Goal: Task Accomplishment & Management: Manage account settings

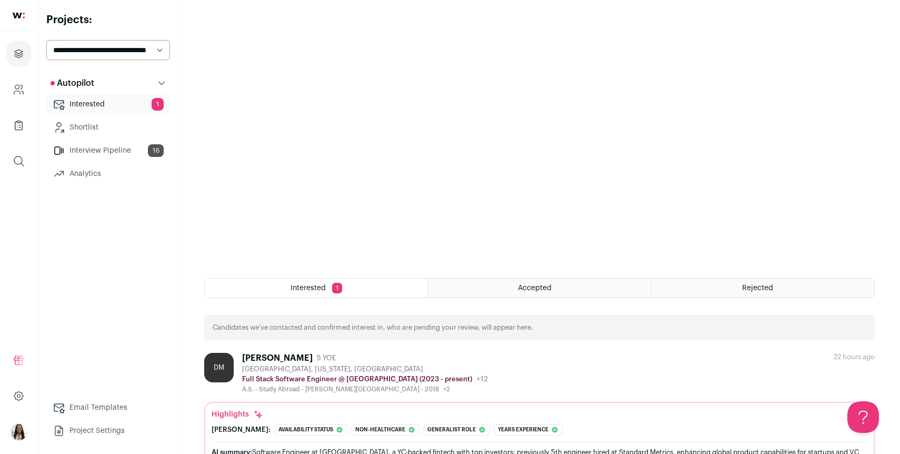
scroll to position [196, 0]
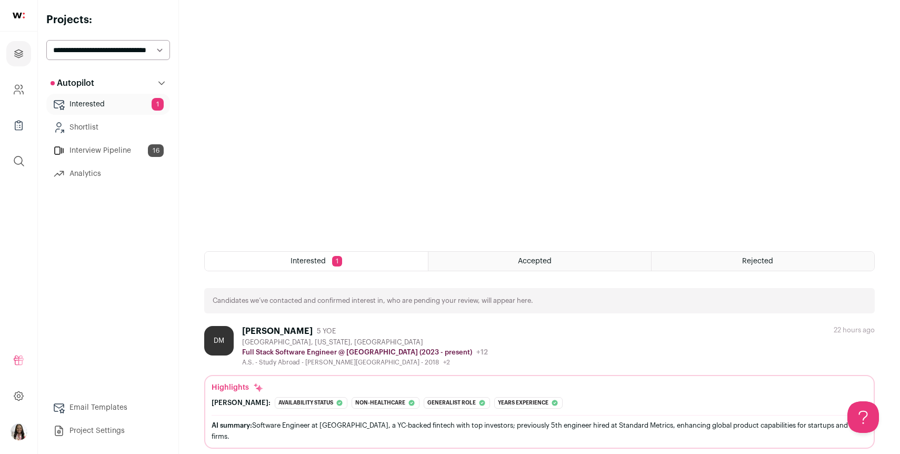
scroll to position [196, 0]
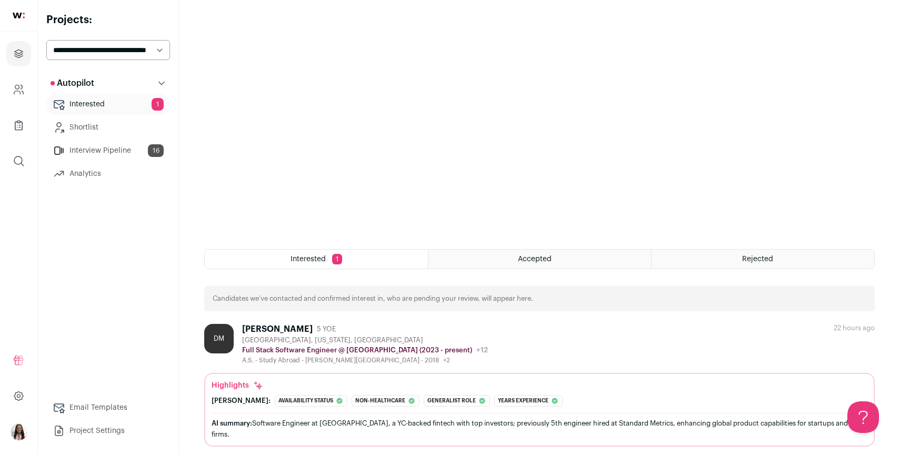
click at [523, 262] on span "Accepted" at bounding box center [535, 258] width 34 height 7
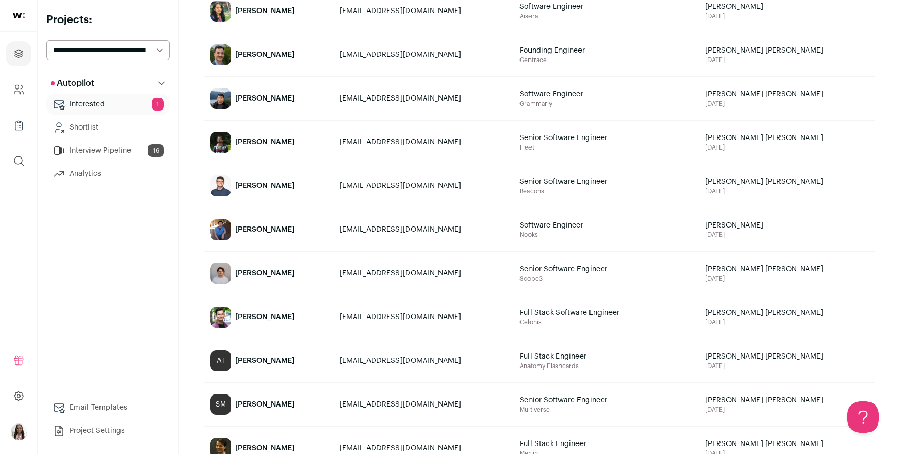
scroll to position [273, 0]
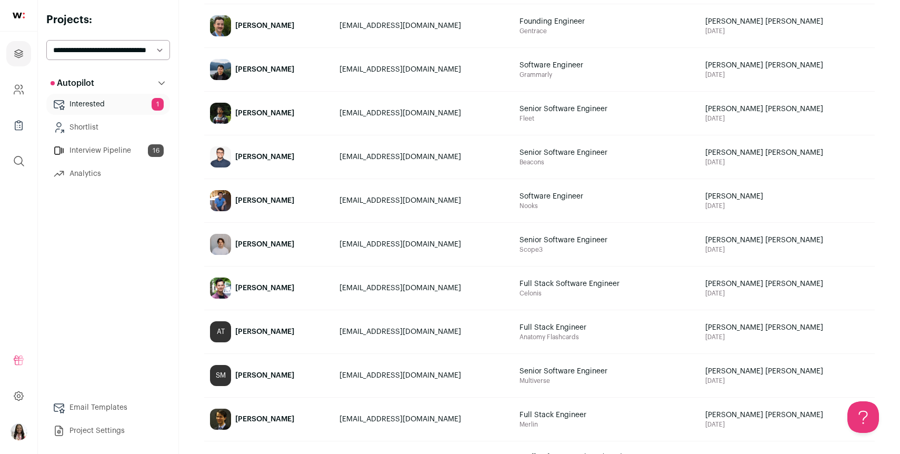
click at [259, 245] on div "[PERSON_NAME]" at bounding box center [264, 244] width 59 height 11
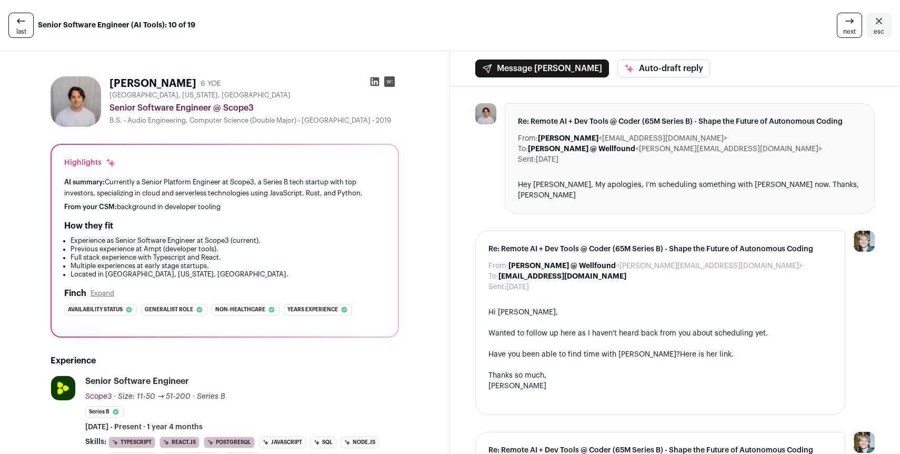
click at [608, 27] on div "next esc" at bounding box center [747, 25] width 289 height 25
click at [388, 83] on icon at bounding box center [390, 81] width 6 height 3
click at [372, 82] on icon at bounding box center [374, 81] width 11 height 11
click at [856, 22] on icon at bounding box center [849, 21] width 13 height 13
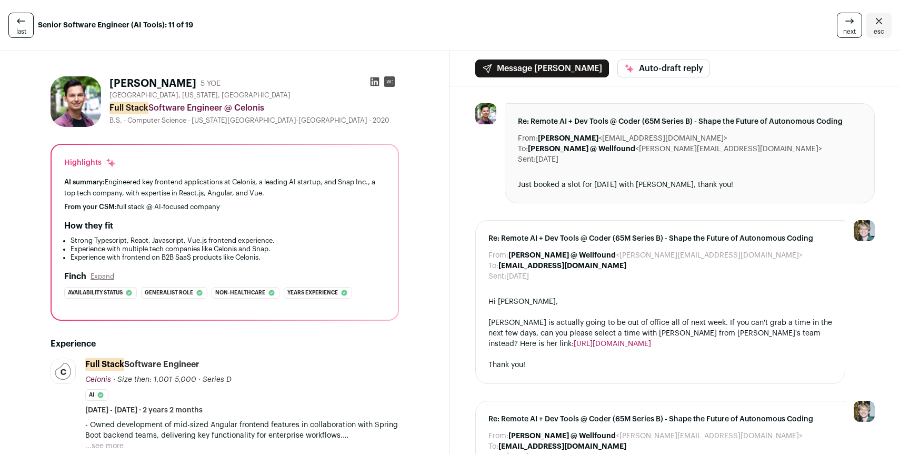
click at [376, 80] on icon at bounding box center [375, 81] width 9 height 9
click at [847, 24] on icon at bounding box center [849, 21] width 13 height 13
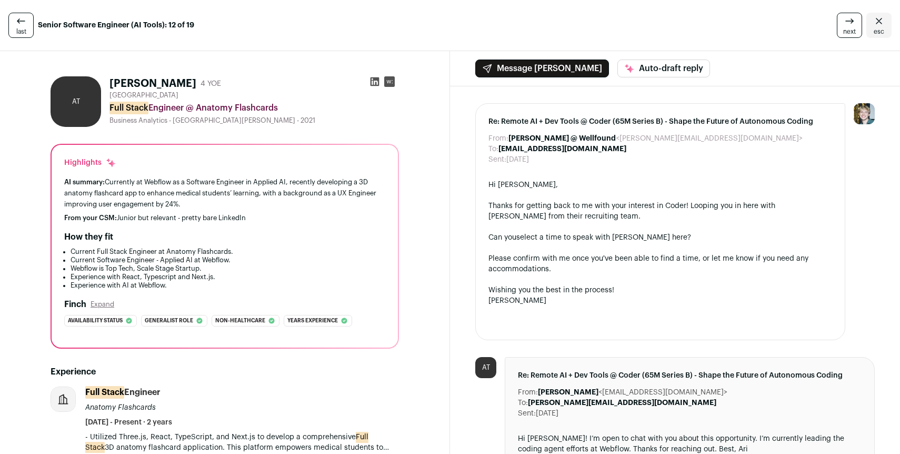
click at [373, 82] on icon at bounding box center [374, 81] width 11 height 11
click at [877, 24] on icon "Close" at bounding box center [879, 21] width 13 height 13
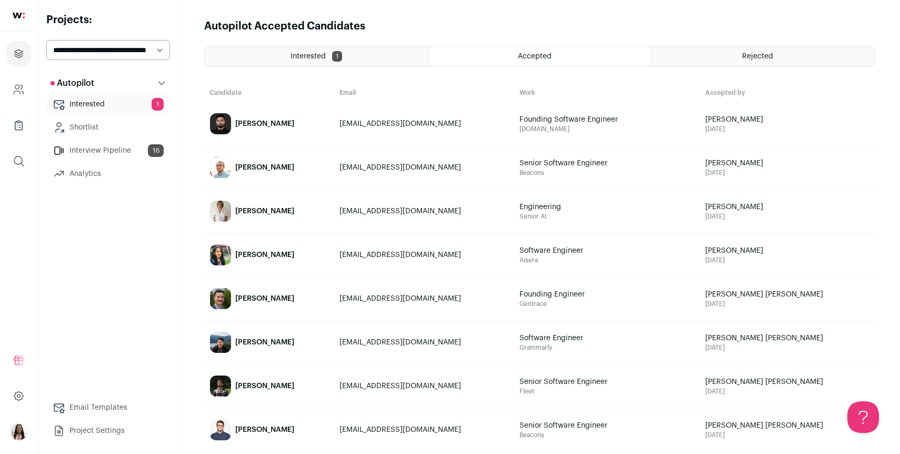
click at [259, 212] on div "[PERSON_NAME]" at bounding box center [264, 211] width 59 height 11
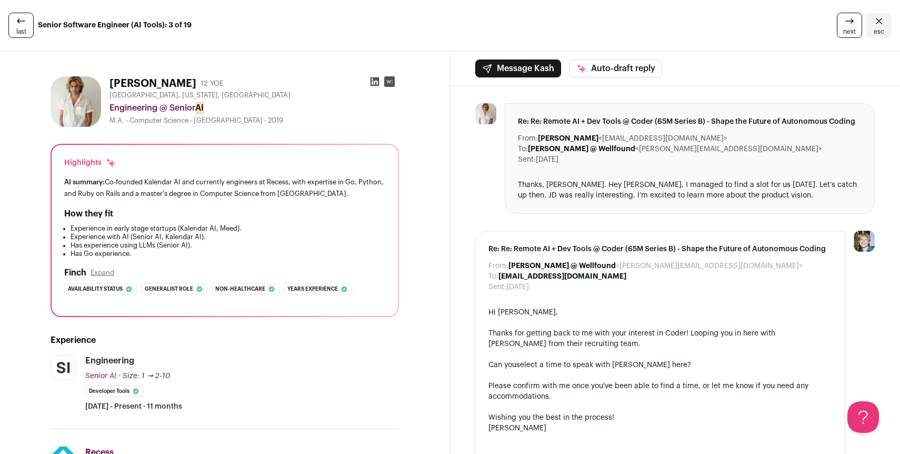
click at [374, 79] on icon at bounding box center [375, 81] width 9 height 9
click at [848, 25] on icon at bounding box center [849, 21] width 13 height 13
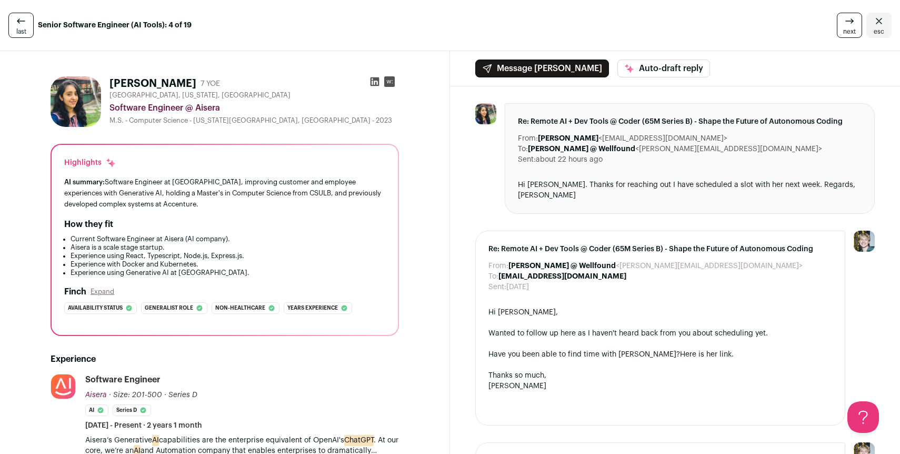
click at [371, 83] on icon at bounding box center [375, 81] width 9 height 9
click at [879, 25] on icon "Close" at bounding box center [879, 21] width 13 height 13
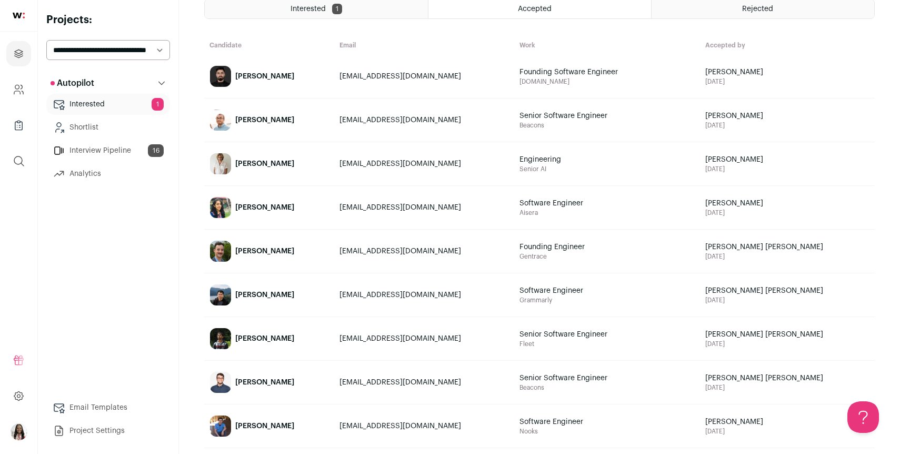
scroll to position [51, 0]
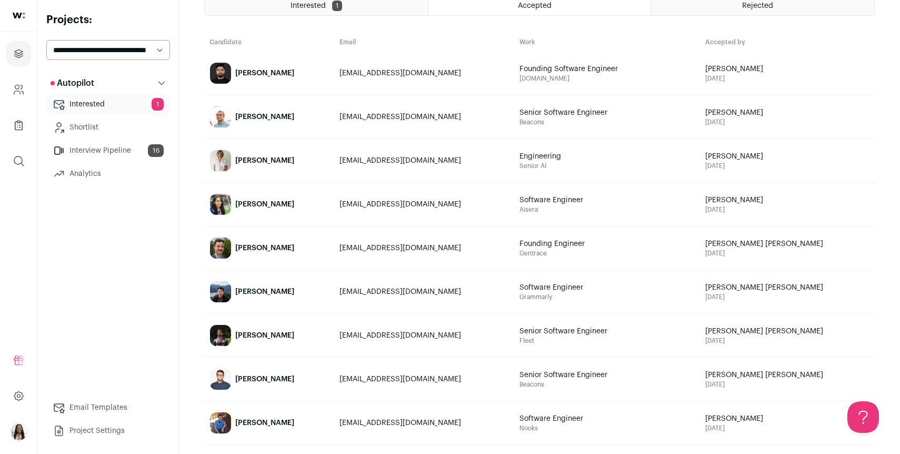
click at [272, 291] on div "[PERSON_NAME]" at bounding box center [264, 291] width 59 height 11
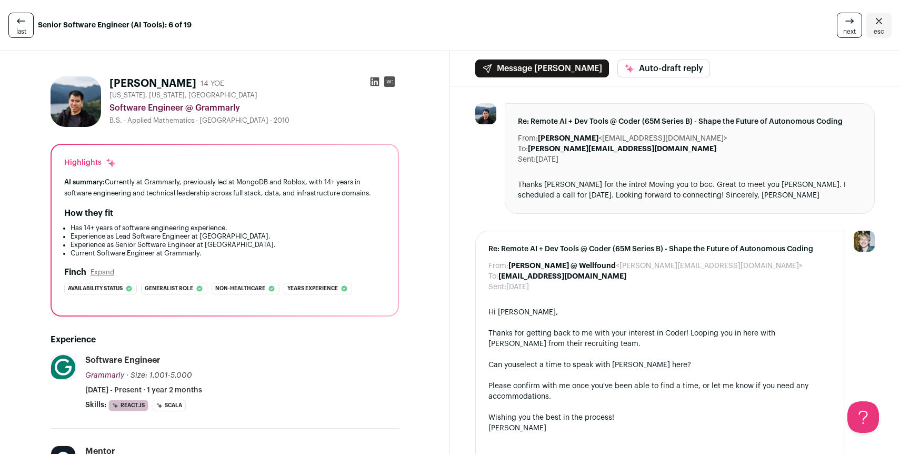
click at [374, 82] on icon at bounding box center [374, 81] width 11 height 11
click at [875, 29] on span "esc" at bounding box center [879, 31] width 11 height 8
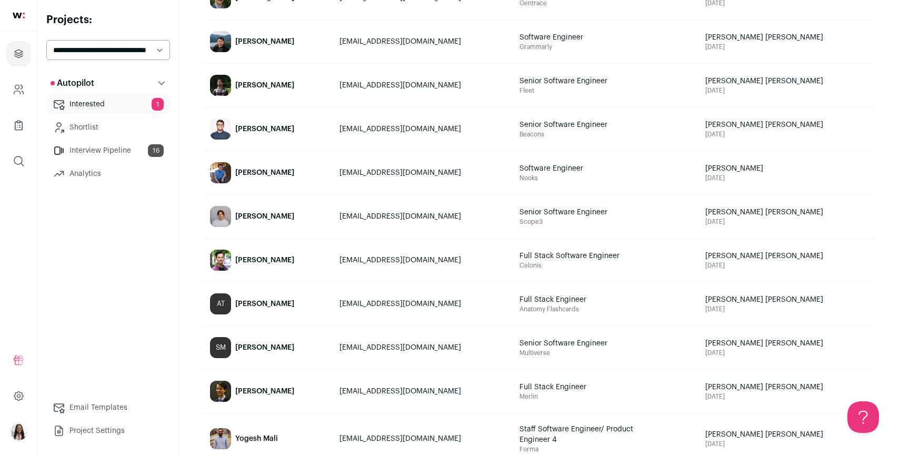
scroll to position [303, 0]
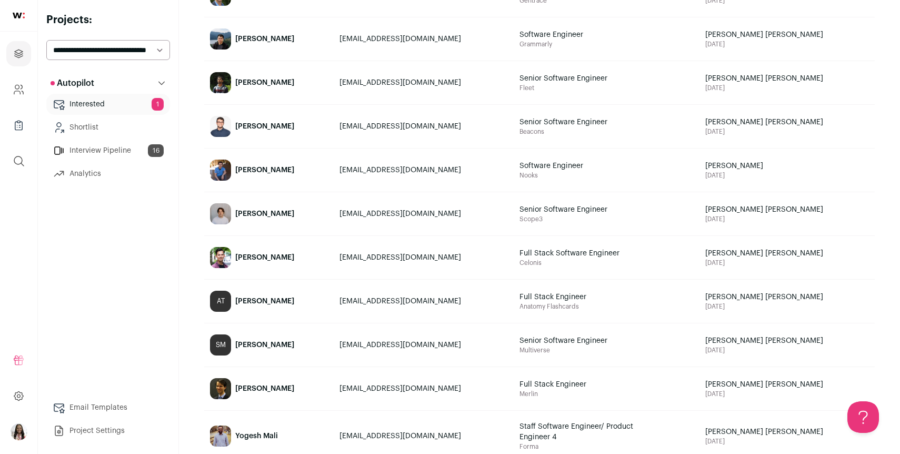
click at [268, 172] on div "[PERSON_NAME]" at bounding box center [264, 170] width 59 height 11
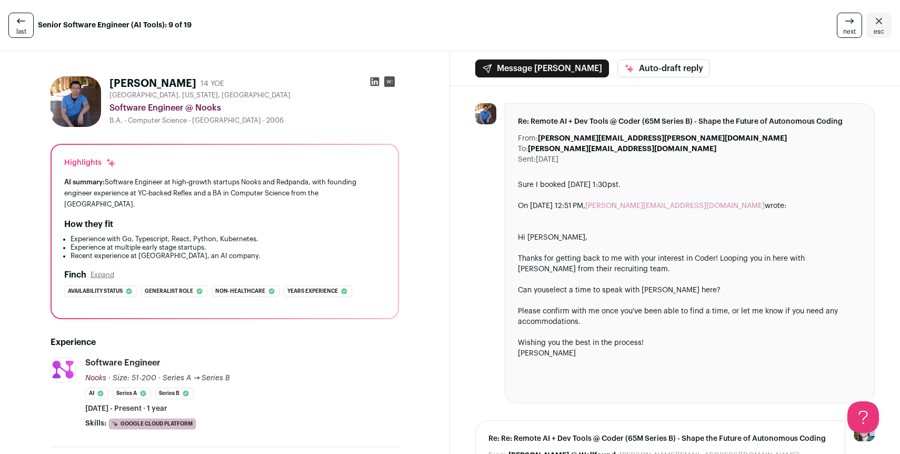
click at [375, 79] on icon at bounding box center [375, 81] width 9 height 9
click at [880, 29] on span "esc" at bounding box center [879, 31] width 11 height 8
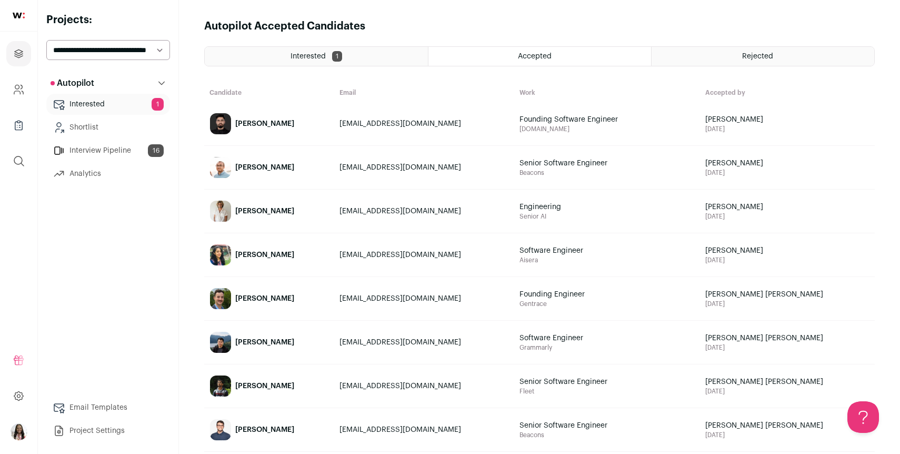
click at [275, 169] on div "[PERSON_NAME]" at bounding box center [264, 167] width 59 height 11
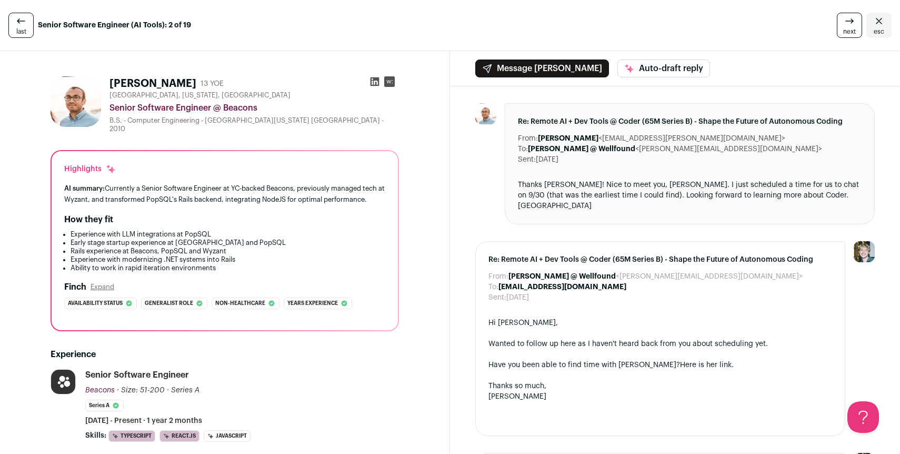
click at [373, 85] on icon at bounding box center [375, 81] width 9 height 9
click at [377, 82] on icon at bounding box center [374, 81] width 11 height 11
click at [881, 25] on icon "Close" at bounding box center [879, 21] width 13 height 13
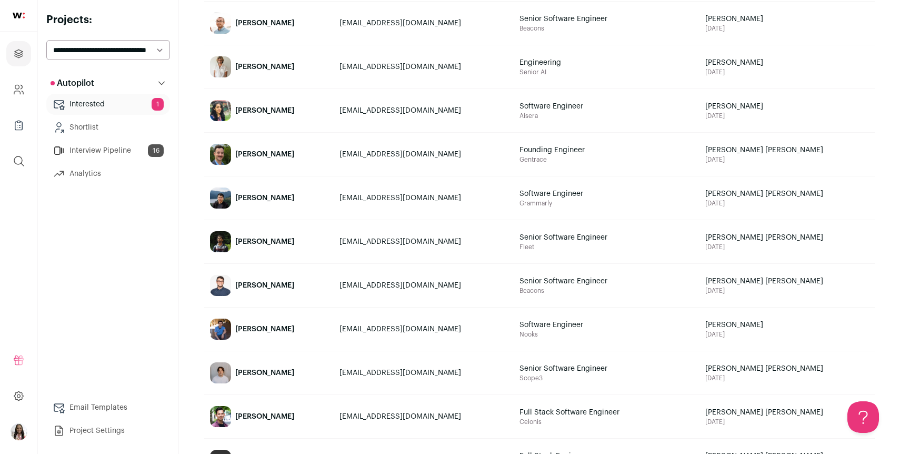
scroll to position [145, 0]
click at [275, 239] on div "[PERSON_NAME]" at bounding box center [264, 240] width 59 height 11
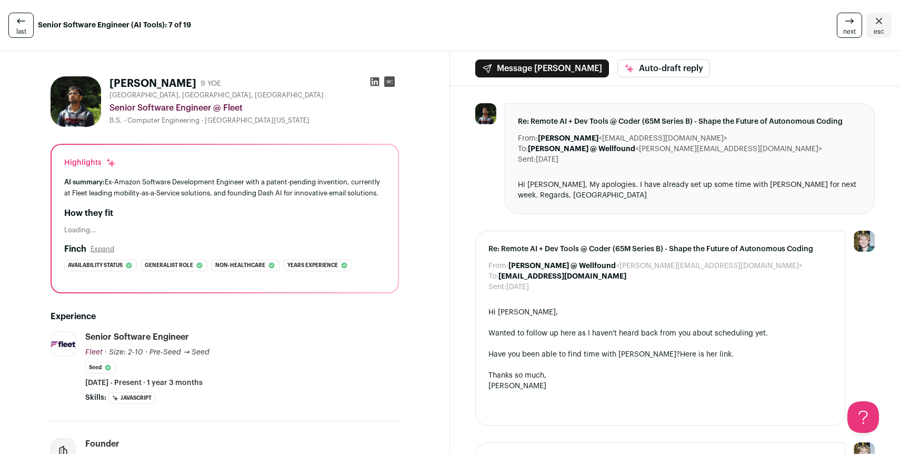
click at [372, 81] on icon at bounding box center [374, 81] width 11 height 11
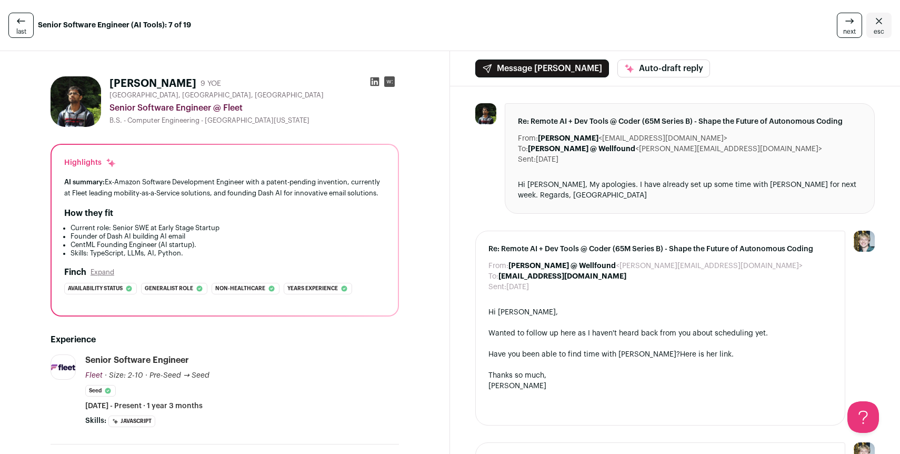
click at [880, 32] on span "esc" at bounding box center [879, 31] width 11 height 8
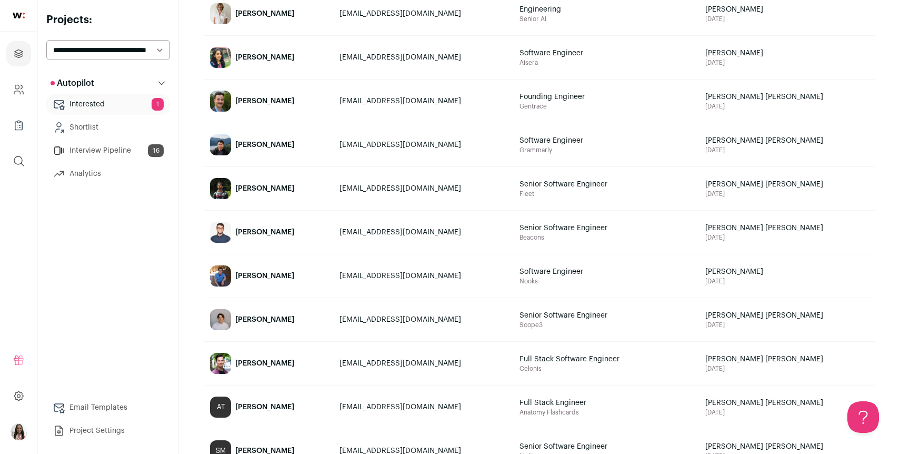
scroll to position [253, 0]
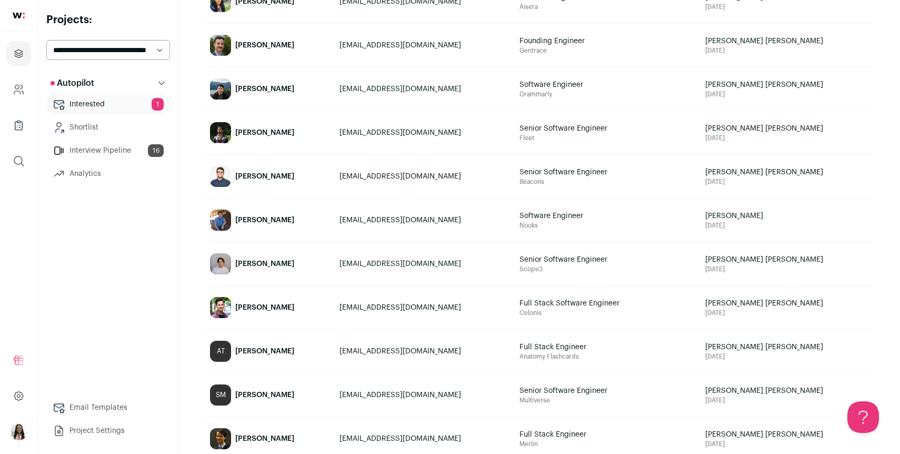
click at [266, 178] on div "[PERSON_NAME]" at bounding box center [264, 176] width 59 height 11
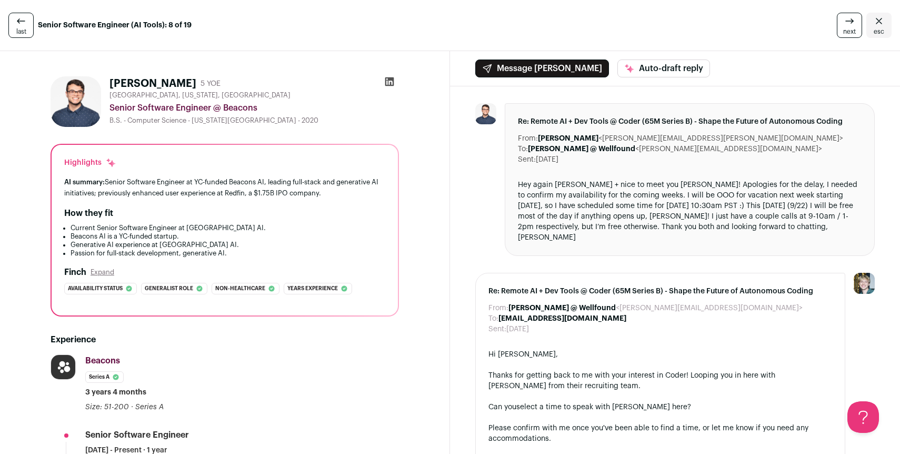
click at [388, 83] on icon at bounding box center [389, 81] width 9 height 9
click at [885, 27] on link "esc" at bounding box center [878, 25] width 25 height 25
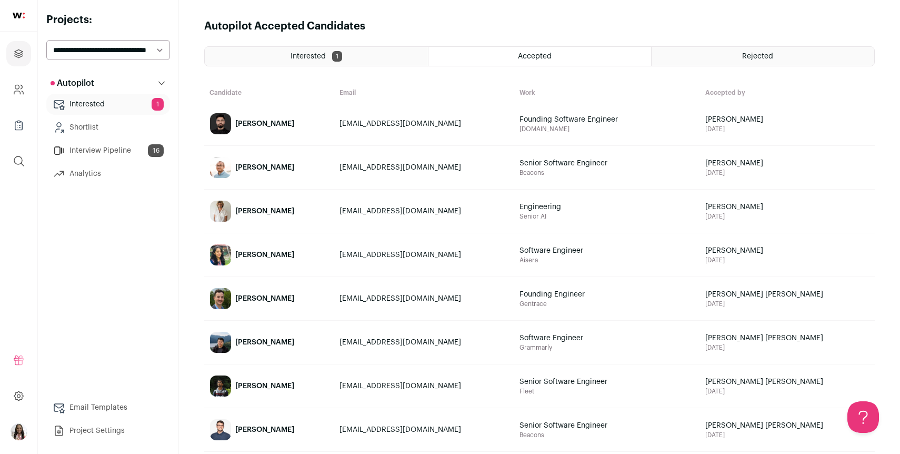
click at [261, 212] on div "[PERSON_NAME]" at bounding box center [264, 211] width 59 height 11
